Goal: Transaction & Acquisition: Book appointment/travel/reservation

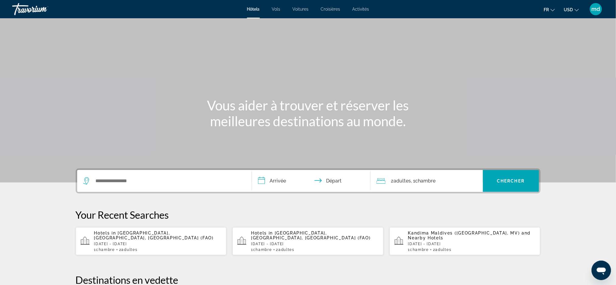
click at [575, 12] on button "USD USD ($) MXN (Mex$) CAD (Can$) GBP (£) EUR (€) AUD (A$) NZD (NZ$) CNY (CN¥)" at bounding box center [571, 9] width 15 height 9
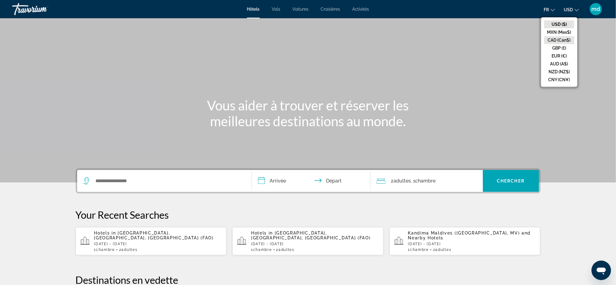
click at [564, 40] on button "CAD (Can$)" at bounding box center [559, 40] width 30 height 8
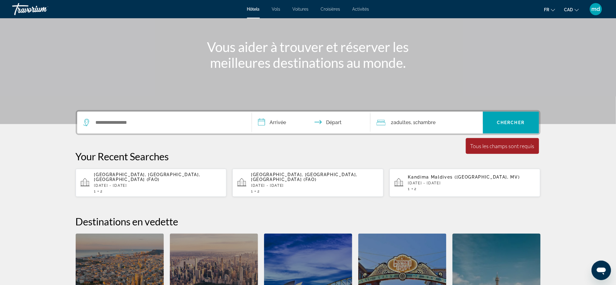
scroll to position [47, 0]
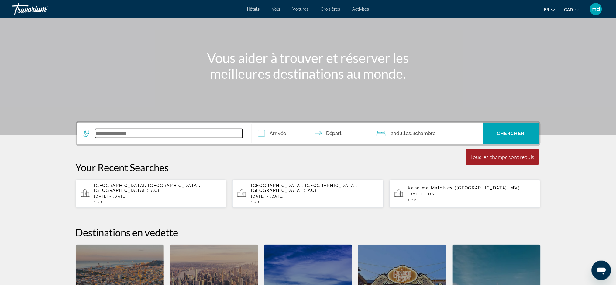
click at [160, 129] on input "Search widget" at bounding box center [168, 133] width 147 height 9
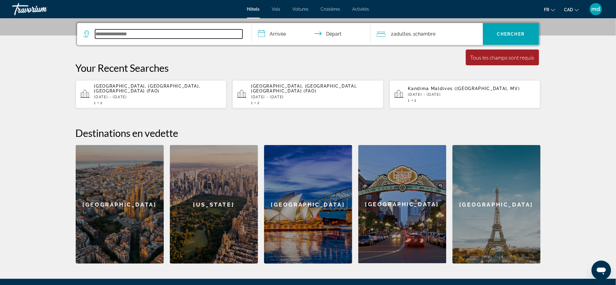
scroll to position [148, 0]
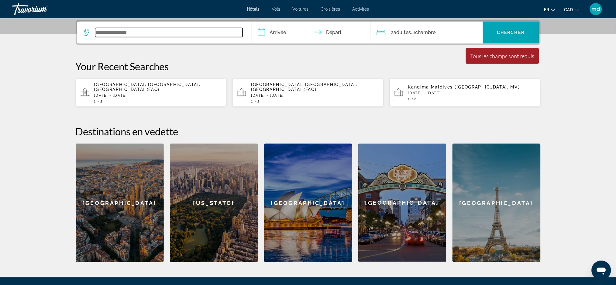
click at [161, 35] on input "Search widget" at bounding box center [168, 32] width 147 height 9
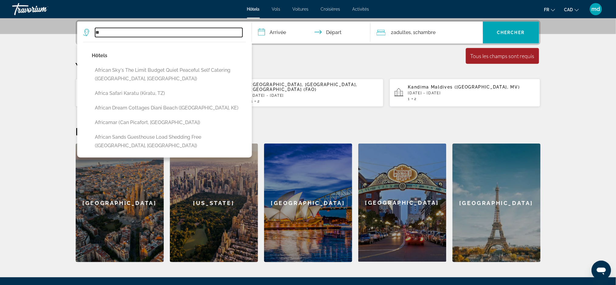
type input "*"
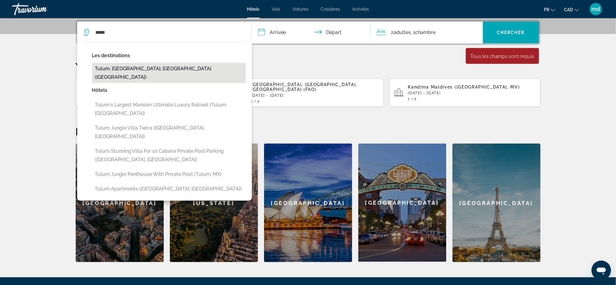
click at [196, 65] on button "Tulum, [GEOGRAPHIC_DATA], [GEOGRAPHIC_DATA] ([GEOGRAPHIC_DATA])" at bounding box center [169, 73] width 154 height 20
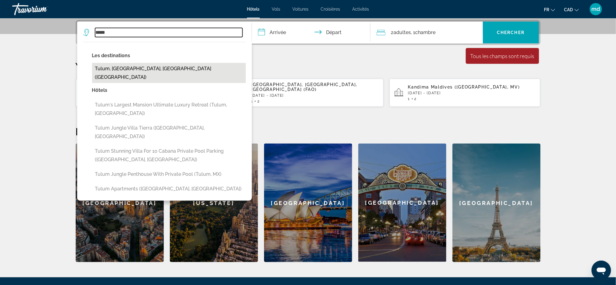
type input "**********"
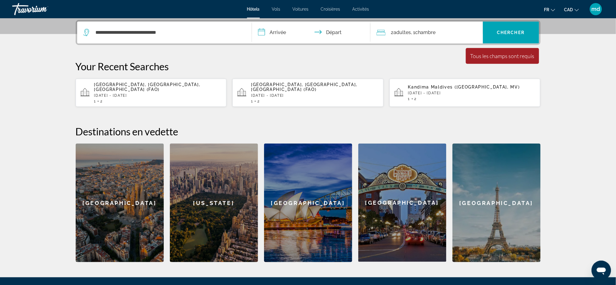
click at [272, 34] on input "**********" at bounding box center [312, 34] width 121 height 24
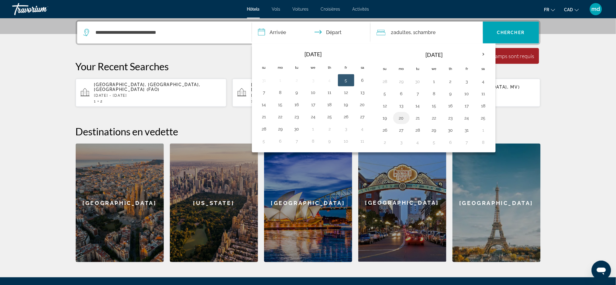
click at [404, 116] on button "20" at bounding box center [401, 118] width 10 height 9
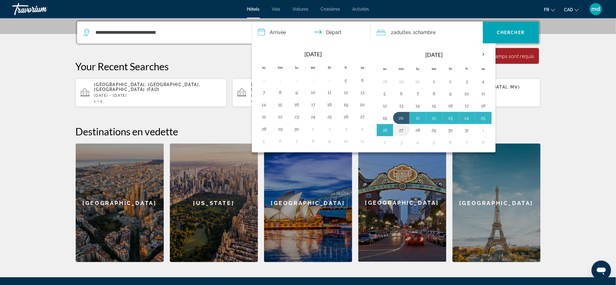
click at [402, 133] on button "27" at bounding box center [401, 130] width 10 height 9
type input "**********"
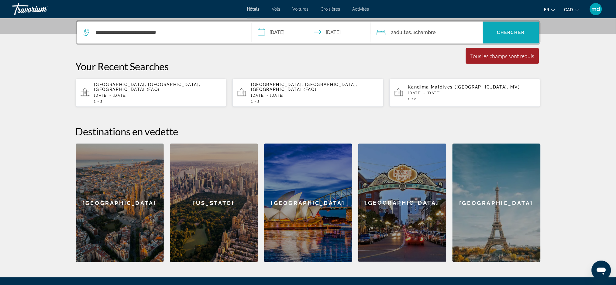
click at [503, 30] on span "Chercher" at bounding box center [511, 32] width 28 height 5
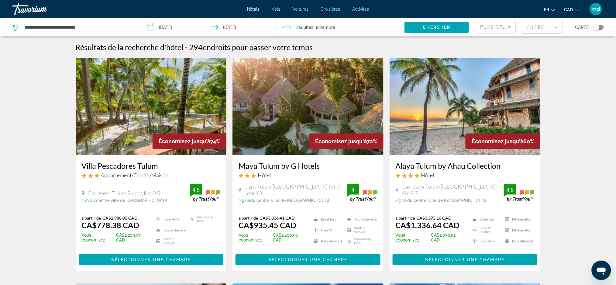
click at [119, 169] on h3 "Villa Pescadores Tulum" at bounding box center [151, 165] width 139 height 9
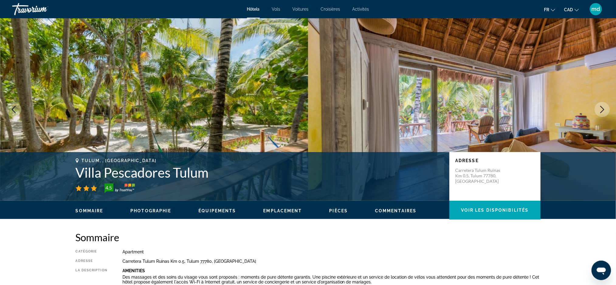
click at [600, 108] on icon "Next image" at bounding box center [601, 109] width 7 height 7
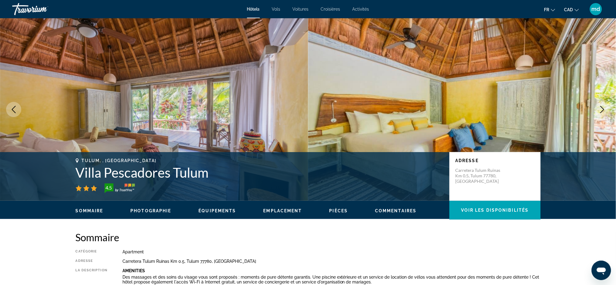
click at [600, 108] on icon "Next image" at bounding box center [601, 109] width 7 height 7
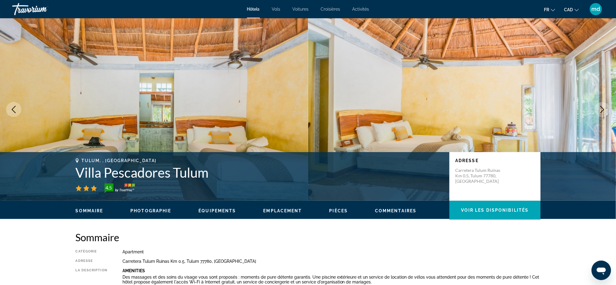
click at [600, 108] on icon "Next image" at bounding box center [601, 109] width 7 height 7
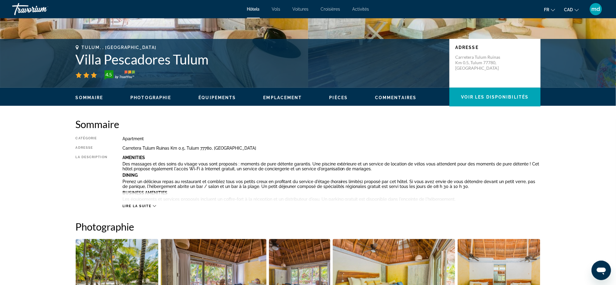
scroll to position [109, 0]
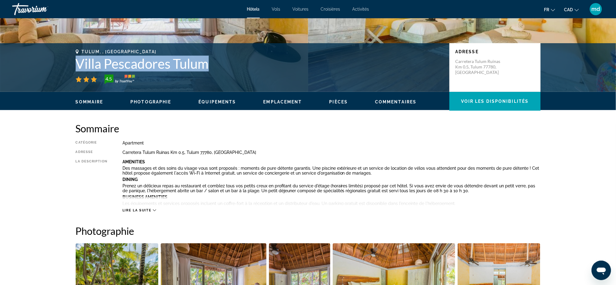
drag, startPoint x: 210, startPoint y: 66, endPoint x: 73, endPoint y: 64, distance: 136.4
click at [73, 64] on div "[GEOGRAPHIC_DATA], , [GEOGRAPHIC_DATA] [GEOGRAPHIC_DATA] Tulum 4.5 Adresse Carr…" at bounding box center [307, 67] width 489 height 36
copy h1 "Villa Pescadores Tulum"
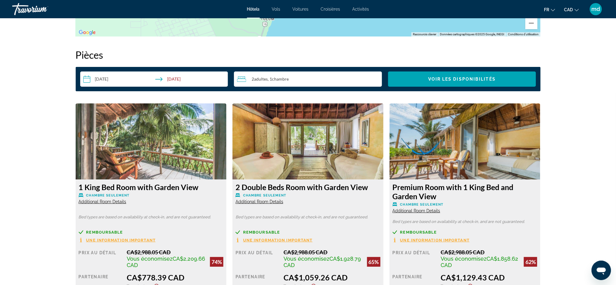
scroll to position [797, 0]
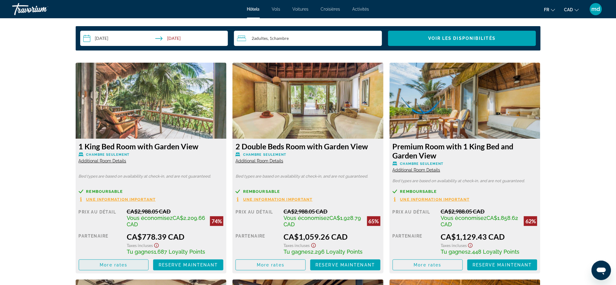
click at [135, 268] on span "Main content" at bounding box center [114, 264] width 70 height 15
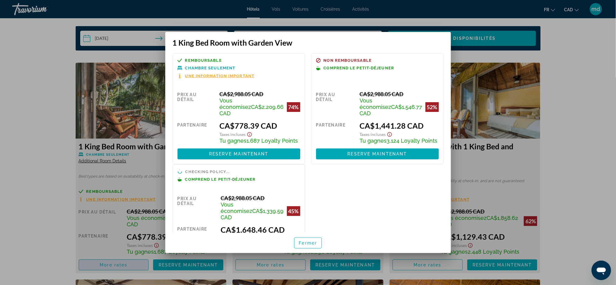
scroll to position [0, 0]
click at [36, 141] on div at bounding box center [308, 142] width 616 height 285
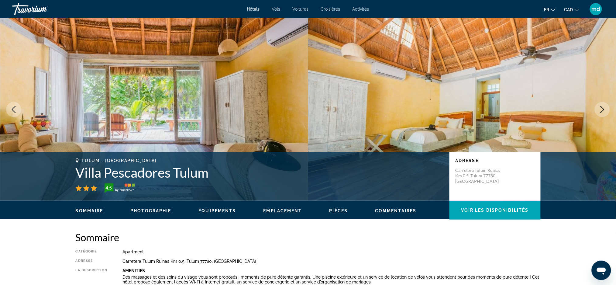
click at [602, 104] on button "Next image" at bounding box center [601, 109] width 15 height 15
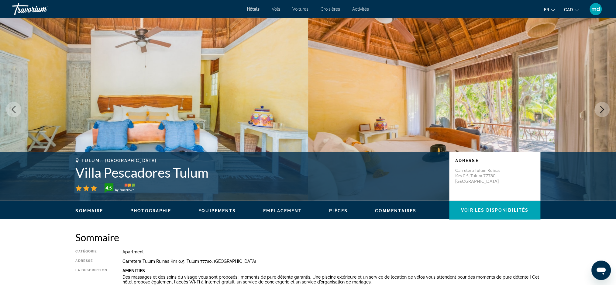
click at [601, 108] on icon "Next image" at bounding box center [601, 109] width 7 height 7
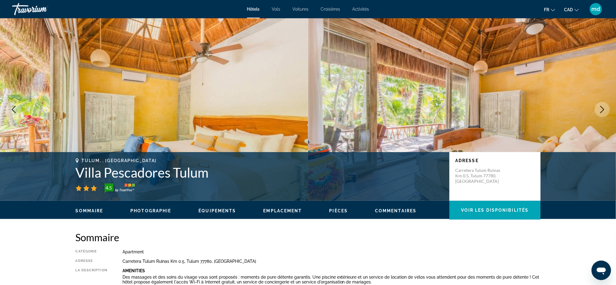
click at [601, 108] on icon "Next image" at bounding box center [601, 109] width 7 height 7
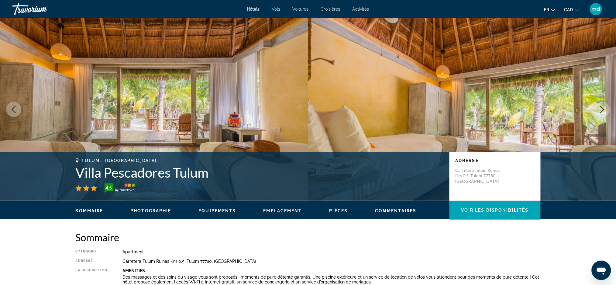
click at [601, 108] on icon "Next image" at bounding box center [601, 109] width 7 height 7
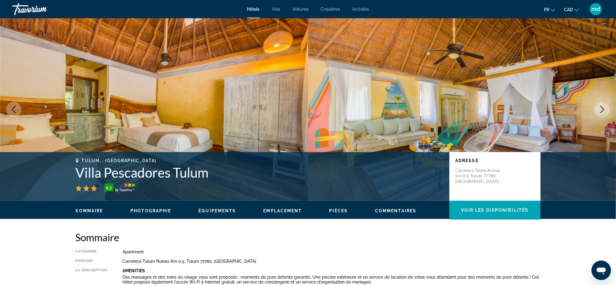
click at [601, 108] on icon "Next image" at bounding box center [601, 109] width 7 height 7
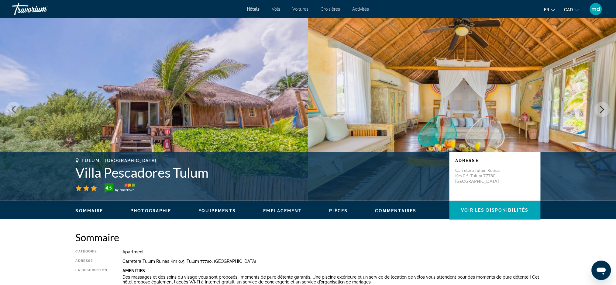
click at [601, 108] on icon "Next image" at bounding box center [601, 109] width 7 height 7
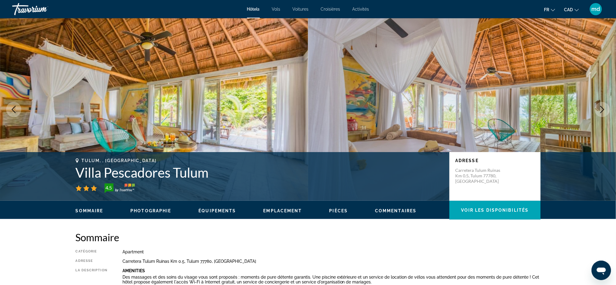
click at [601, 108] on icon "Next image" at bounding box center [601, 109] width 7 height 7
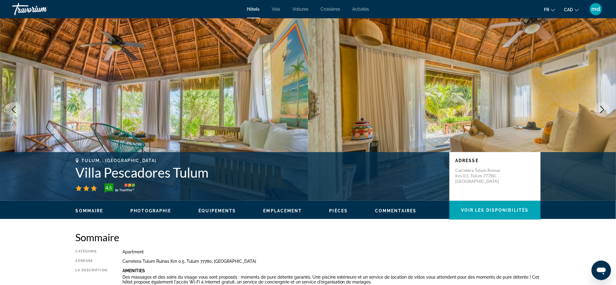
click at [601, 108] on icon "Next image" at bounding box center [601, 109] width 7 height 7
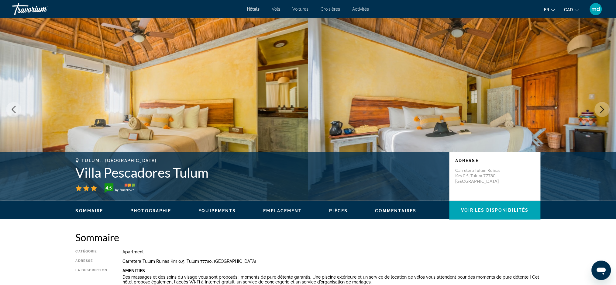
click at [601, 108] on icon "Next image" at bounding box center [601, 109] width 7 height 7
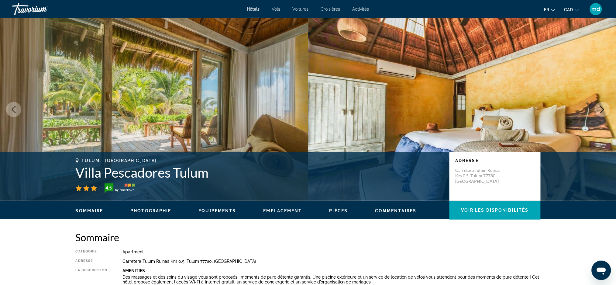
click at [598, 109] on button "Next image" at bounding box center [601, 109] width 15 height 15
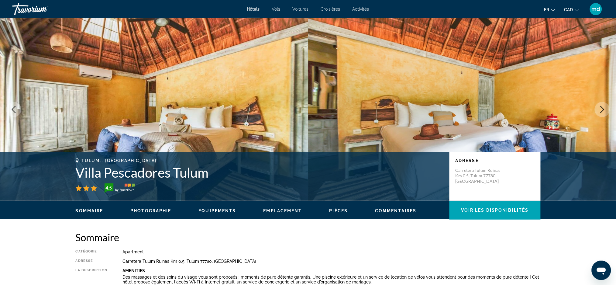
click at [598, 109] on button "Next image" at bounding box center [601, 109] width 15 height 15
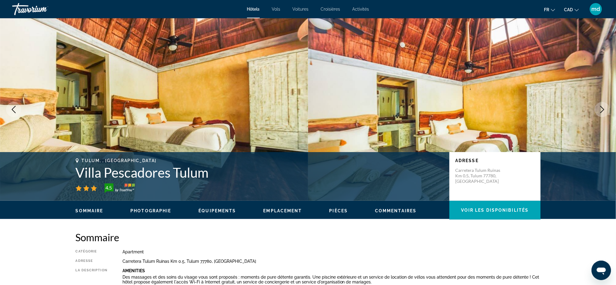
click at [598, 109] on button "Next image" at bounding box center [601, 109] width 15 height 15
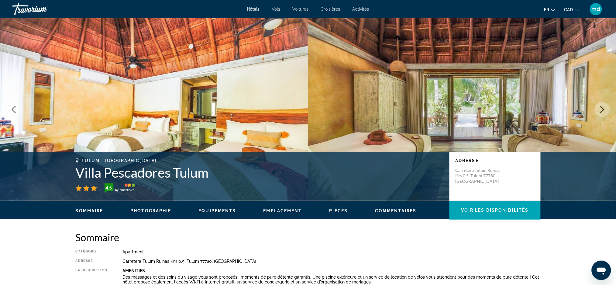
click at [598, 109] on button "Next image" at bounding box center [601, 109] width 15 height 15
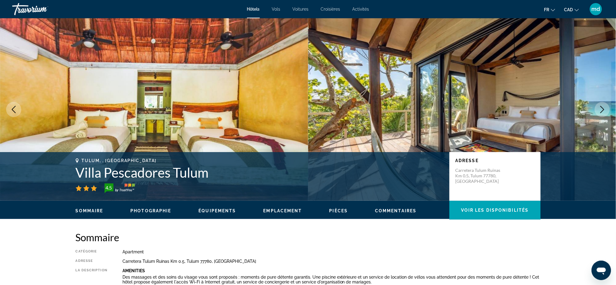
click at [598, 109] on button "Next image" at bounding box center [601, 109] width 15 height 15
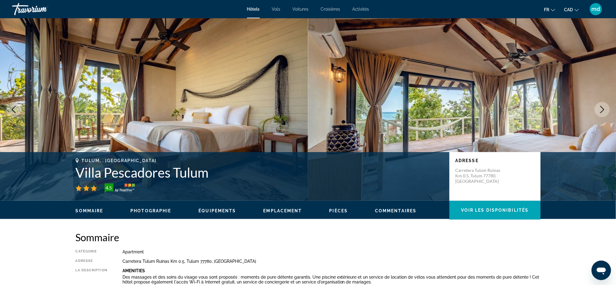
click at [12, 108] on icon "Previous image" at bounding box center [13, 109] width 7 height 7
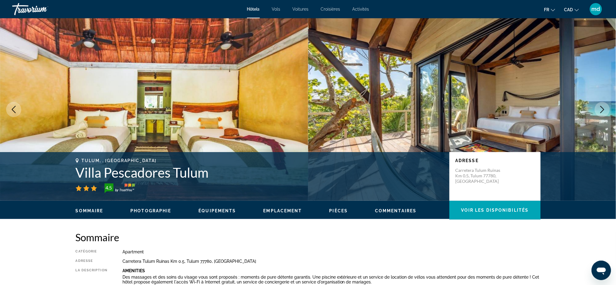
click at [600, 111] on icon "Next image" at bounding box center [601, 109] width 7 height 7
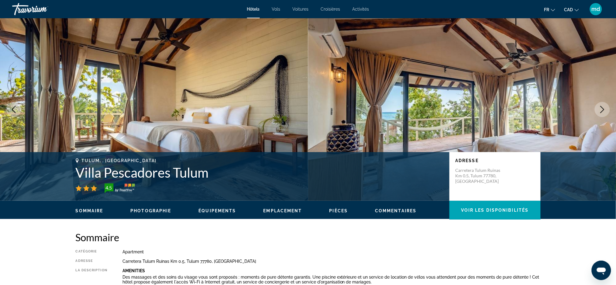
click at [600, 111] on icon "Next image" at bounding box center [601, 109] width 7 height 7
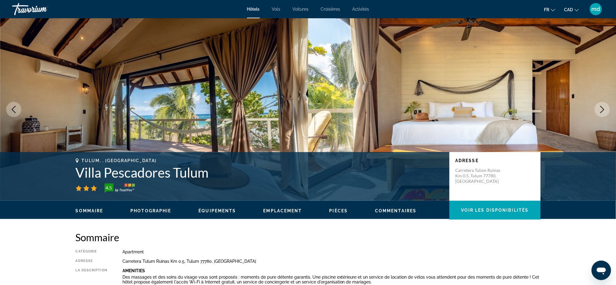
click at [600, 111] on icon "Next image" at bounding box center [601, 109] width 7 height 7
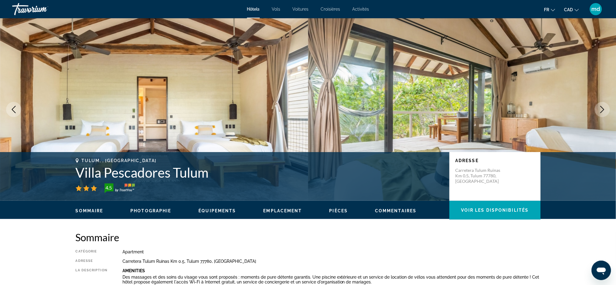
click at [600, 111] on icon "Next image" at bounding box center [601, 109] width 7 height 7
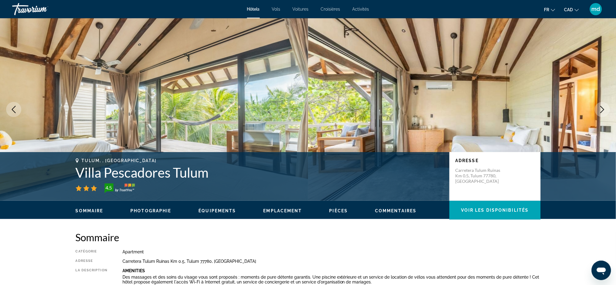
click at [600, 111] on icon "Next image" at bounding box center [601, 109] width 7 height 7
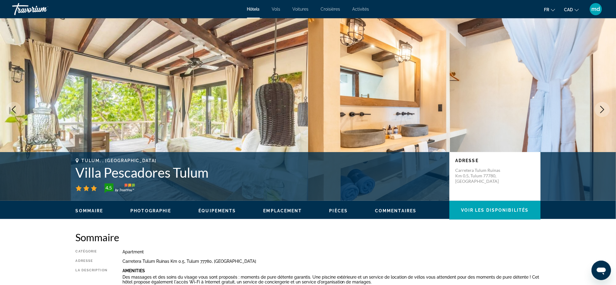
click at [600, 111] on icon "Next image" at bounding box center [601, 109] width 7 height 7
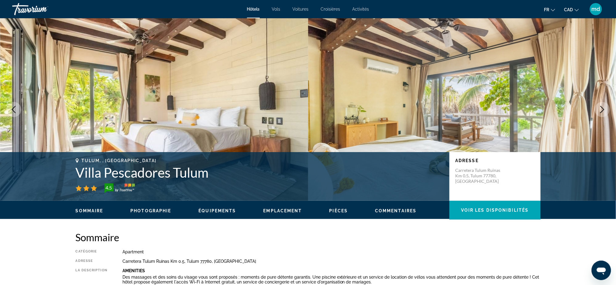
click at [605, 104] on button "Next image" at bounding box center [601, 109] width 15 height 15
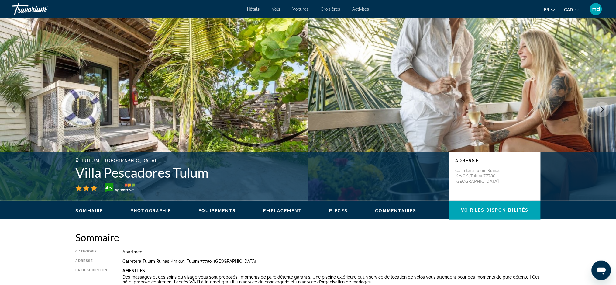
click at [9, 110] on button "Previous image" at bounding box center [13, 109] width 15 height 15
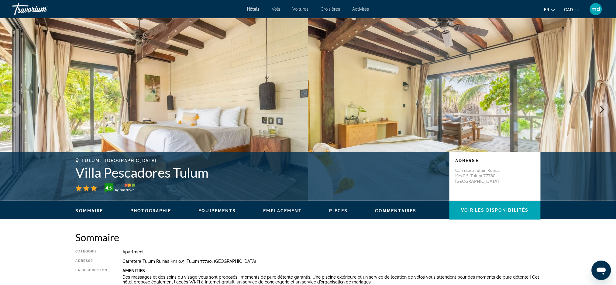
click at [604, 108] on icon "Next image" at bounding box center [601, 109] width 7 height 7
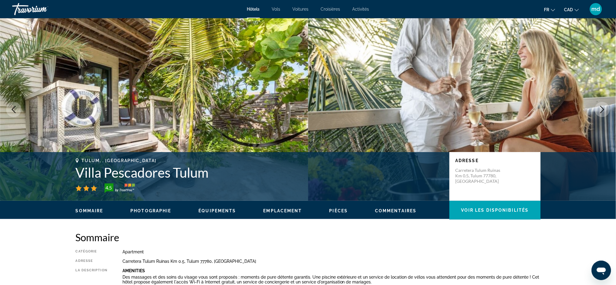
click at [604, 108] on icon "Next image" at bounding box center [601, 109] width 7 height 7
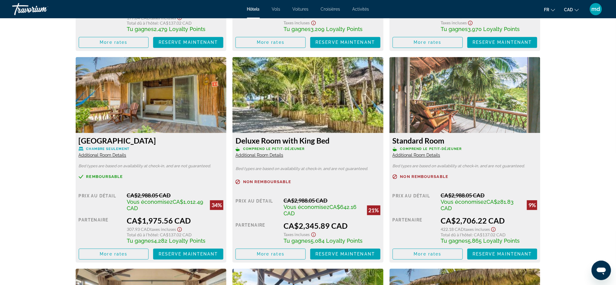
scroll to position [1295, 0]
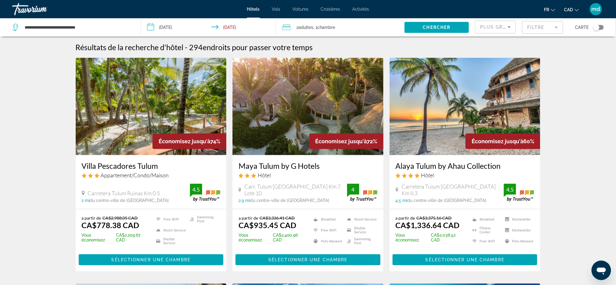
click at [274, 163] on h3 "Maya Tulum by G Hotels" at bounding box center [307, 165] width 139 height 9
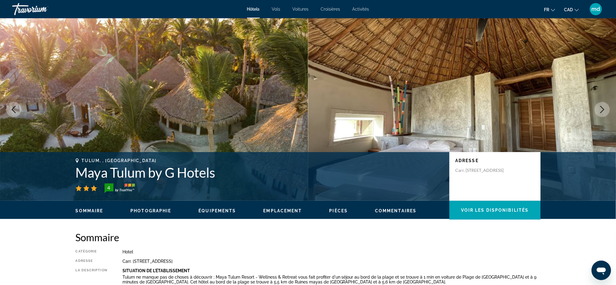
click at [602, 111] on icon "Next image" at bounding box center [601, 109] width 7 height 7
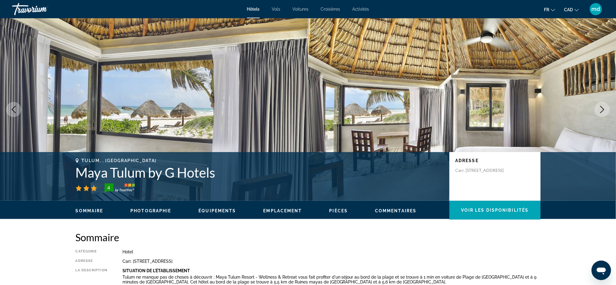
click at [602, 111] on icon "Next image" at bounding box center [601, 109] width 7 height 7
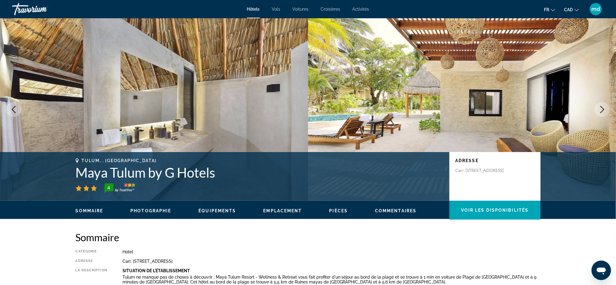
click at [602, 111] on icon "Next image" at bounding box center [601, 109] width 7 height 7
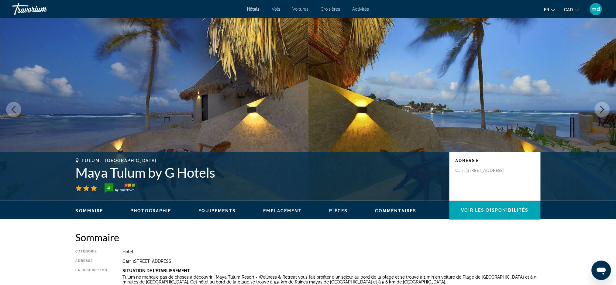
click at [603, 108] on icon "Next image" at bounding box center [602, 109] width 4 height 7
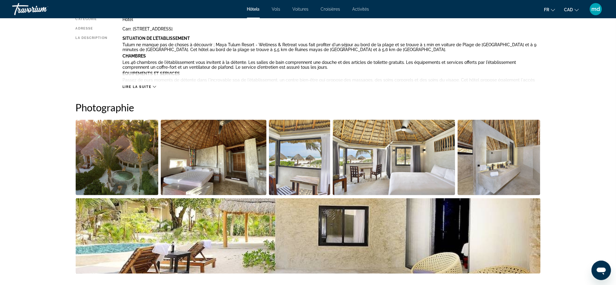
scroll to position [202, 0]
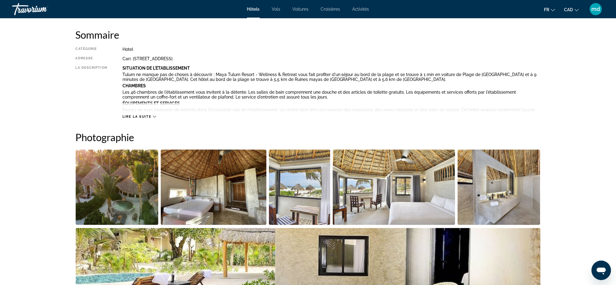
click at [93, 184] on img "Open full-screen image slider" at bounding box center [117, 186] width 83 height 75
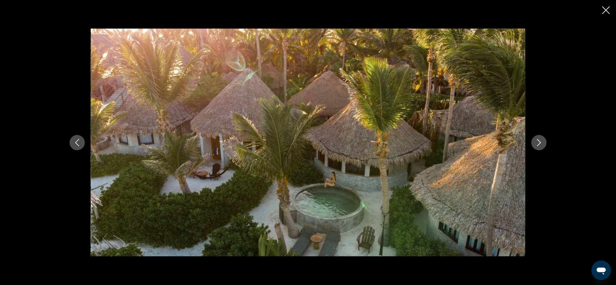
click at [538, 143] on icon "Next image" at bounding box center [538, 142] width 7 height 7
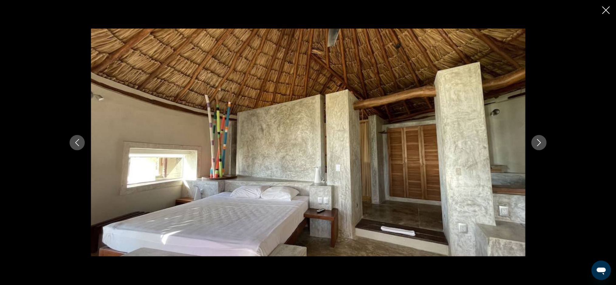
click at [538, 143] on icon "Next image" at bounding box center [538, 142] width 7 height 7
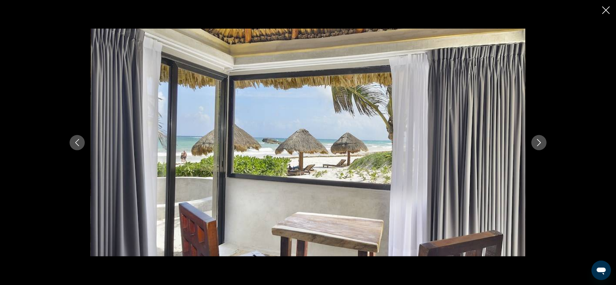
click at [538, 143] on icon "Next image" at bounding box center [538, 142] width 7 height 7
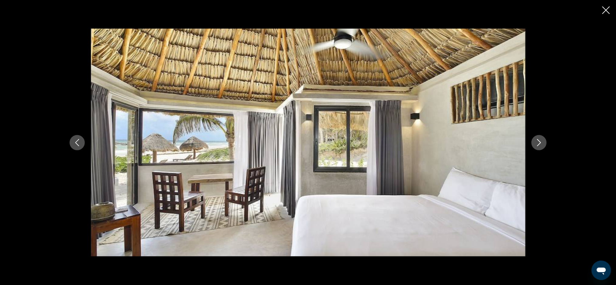
click at [538, 143] on icon "Next image" at bounding box center [538, 142] width 7 height 7
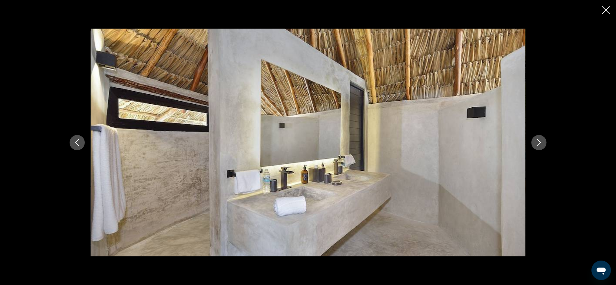
click at [539, 142] on icon "Next image" at bounding box center [538, 142] width 7 height 7
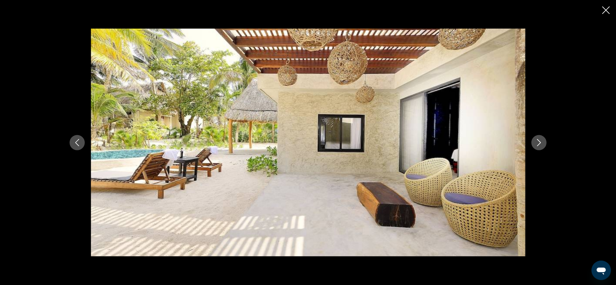
click at [538, 142] on icon "Next image" at bounding box center [538, 142] width 7 height 7
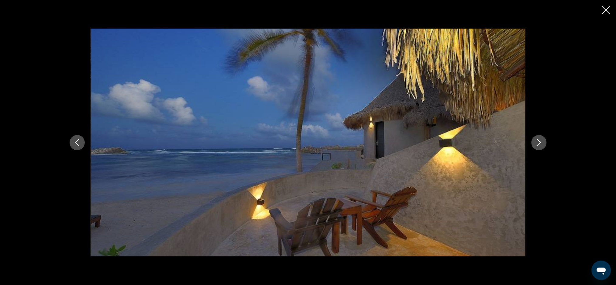
click at [538, 142] on icon "Next image" at bounding box center [538, 142] width 7 height 7
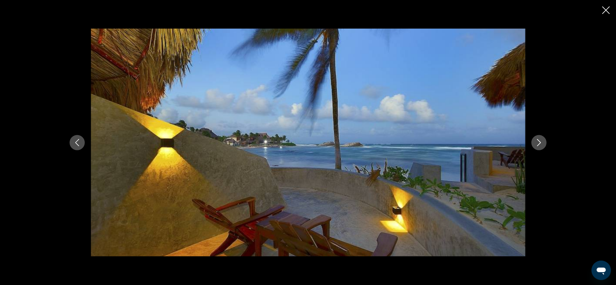
click at [538, 142] on icon "Next image" at bounding box center [538, 142] width 7 height 7
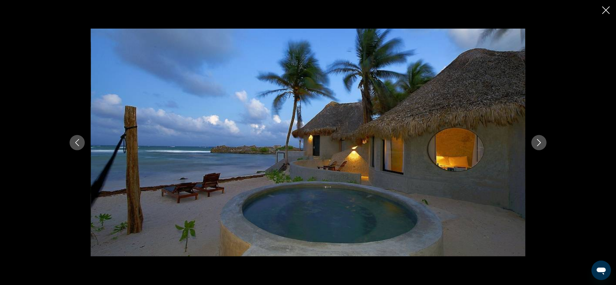
click at [538, 142] on icon "Next image" at bounding box center [538, 142] width 7 height 7
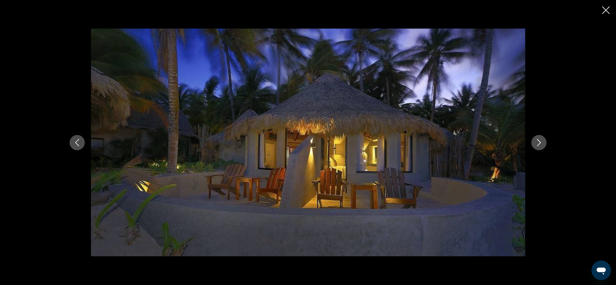
click at [538, 142] on icon "Next image" at bounding box center [538, 142] width 7 height 7
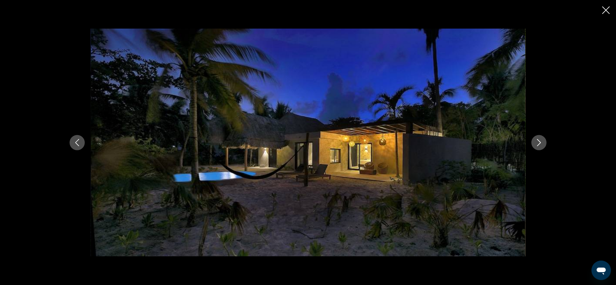
click at [538, 142] on icon "Next image" at bounding box center [538, 142] width 7 height 7
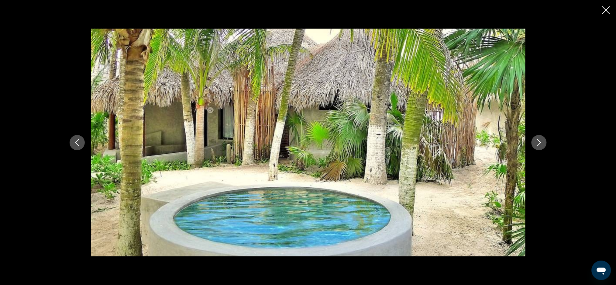
click at [604, 8] on icon "Close slideshow" at bounding box center [606, 10] width 8 height 8
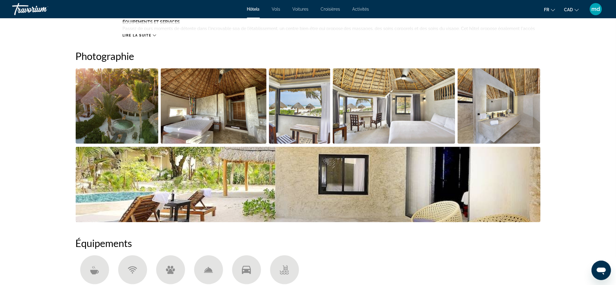
scroll to position [0, 0]
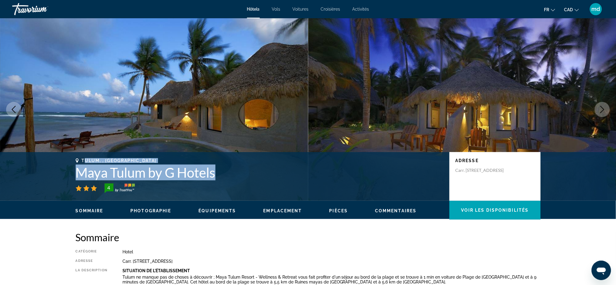
drag, startPoint x: 224, startPoint y: 168, endPoint x: 84, endPoint y: 159, distance: 140.6
click at [84, 159] on div "Tulum, , [GEOGRAPHIC_DATA] Maya Tulum by G Hotels 4" at bounding box center [259, 175] width 367 height 35
copy div "ulum, , [GEOGRAPHIC_DATA] Maya Tulum by G Hotels"
click at [240, 179] on h1 "Maya Tulum by G Hotels" at bounding box center [259, 172] width 367 height 16
drag, startPoint x: 226, startPoint y: 171, endPoint x: 56, endPoint y: 173, distance: 170.1
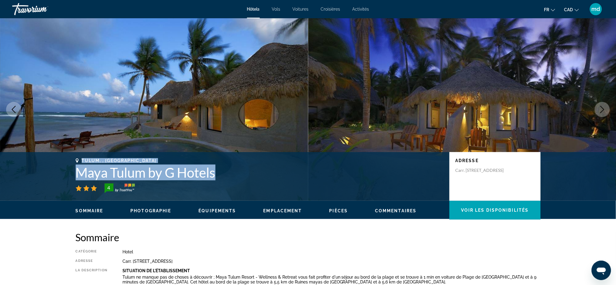
click at [56, 173] on div "Tulum, , [GEOGRAPHIC_DATA] Maya Tulum by G Hotels 4 Adresse Carr. [STREET_ADDRE…" at bounding box center [308, 176] width 616 height 49
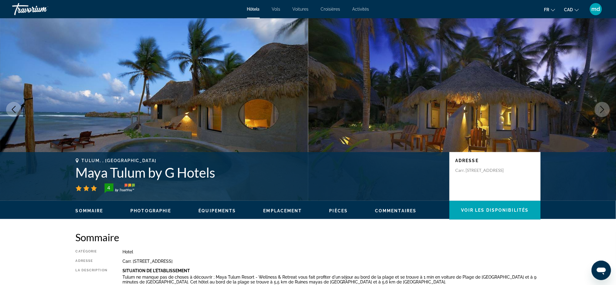
click at [56, 173] on div "Tulum, , [GEOGRAPHIC_DATA] Maya Tulum by G Hotels 4 Adresse Carr. [STREET_ADDRE…" at bounding box center [308, 176] width 616 height 49
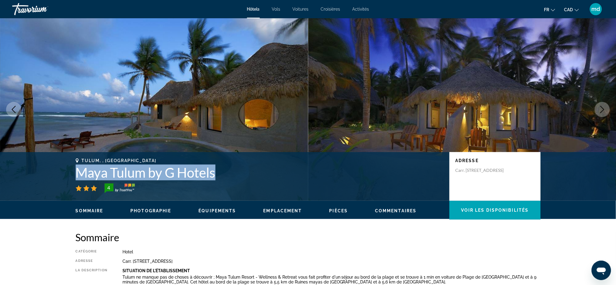
drag, startPoint x: 226, startPoint y: 169, endPoint x: 69, endPoint y: 170, distance: 156.4
click at [69, 170] on div "Tulum, , [GEOGRAPHIC_DATA] Maya Tulum by G Hotels 4 Adresse Carr. [STREET_ADDRE…" at bounding box center [307, 176] width 489 height 36
copy h1 "Maya Tulum by G Hotels"
